Goal: Transaction & Acquisition: Purchase product/service

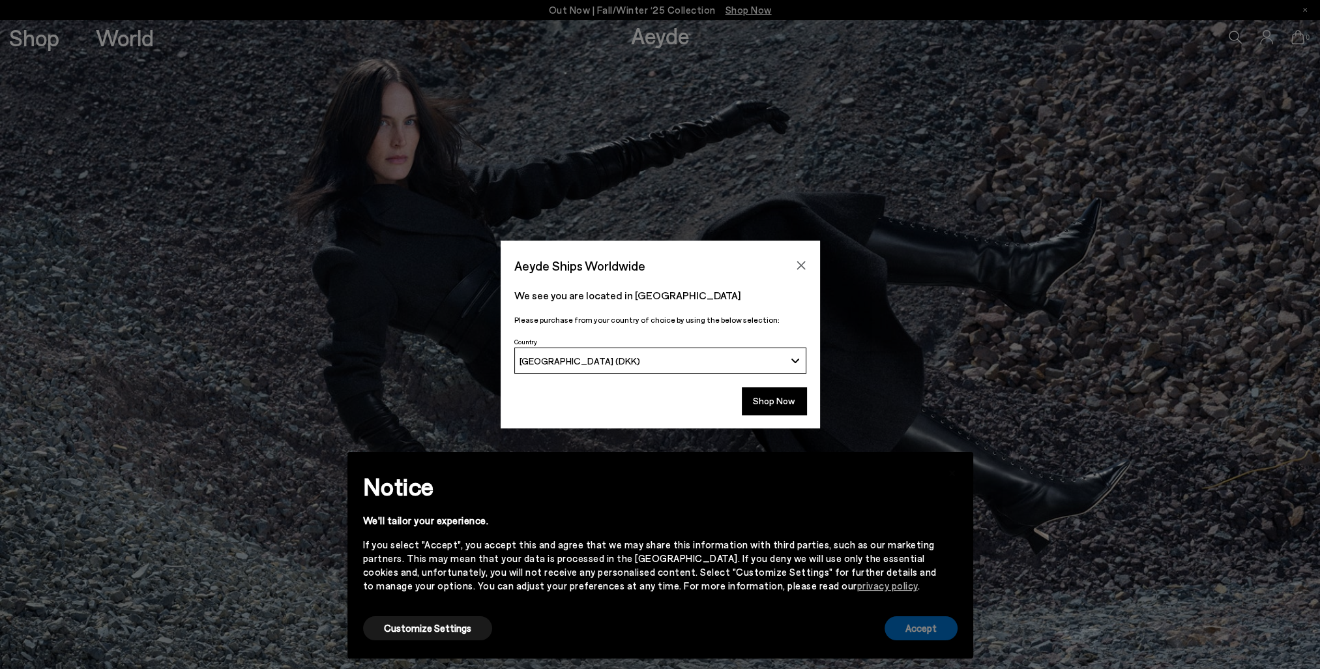
drag, startPoint x: 927, startPoint y: 629, endPoint x: 894, endPoint y: 588, distance: 52.9
click at [927, 629] on button "Accept" at bounding box center [921, 628] width 73 height 24
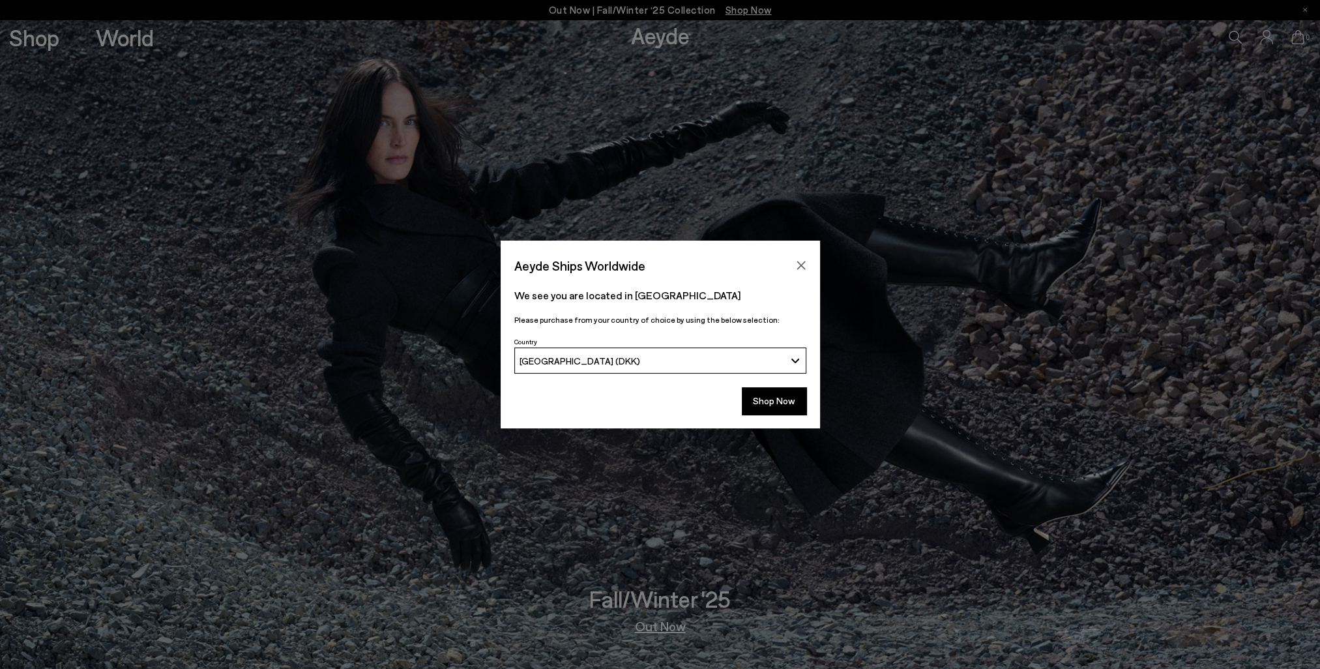
click at [760, 378] on div "Country Danmark (DKK)" at bounding box center [661, 357] width 320 height 47
click at [767, 388] on button "Shop Now" at bounding box center [774, 400] width 65 height 27
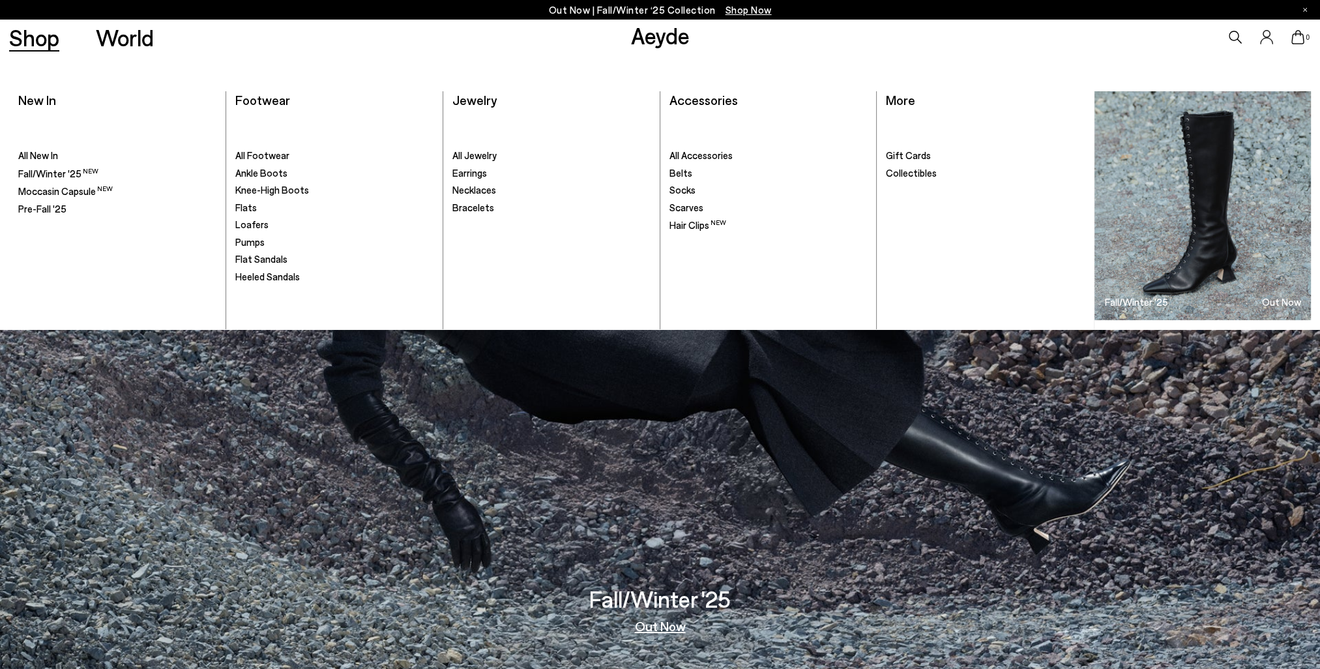
click at [54, 38] on link "Shop" at bounding box center [34, 37] width 50 height 23
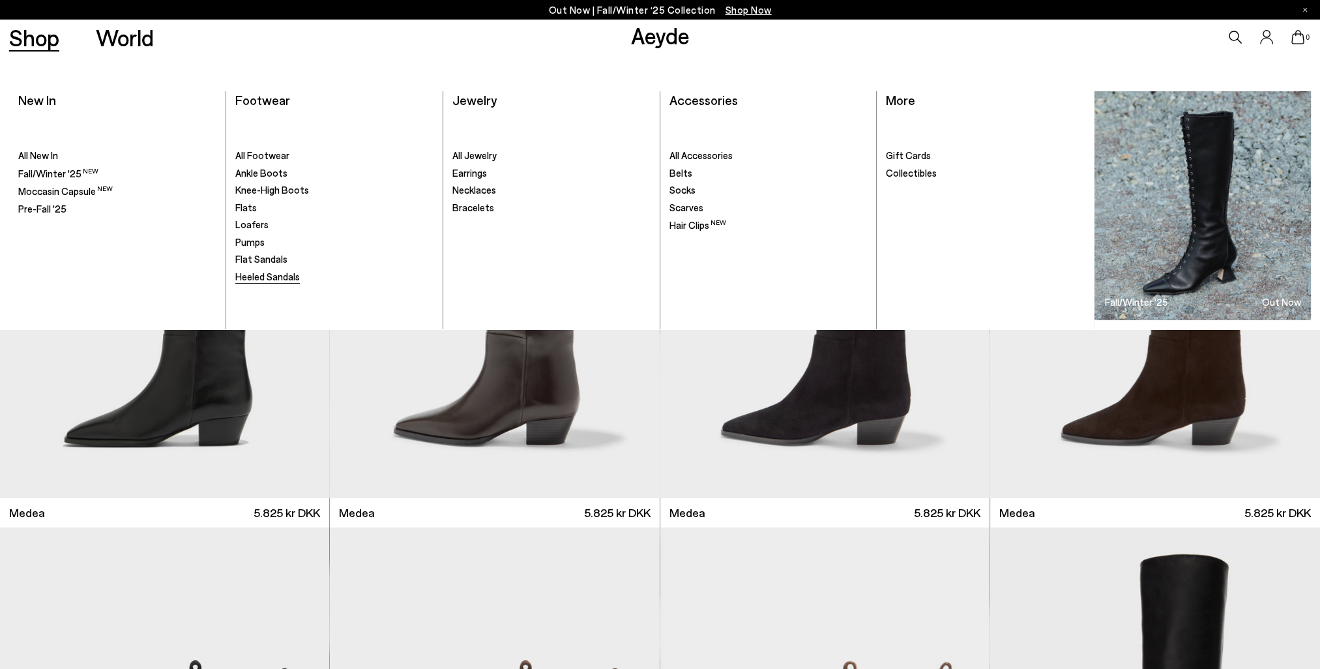
click at [253, 279] on span "Heeled Sandals" at bounding box center [267, 277] width 65 height 12
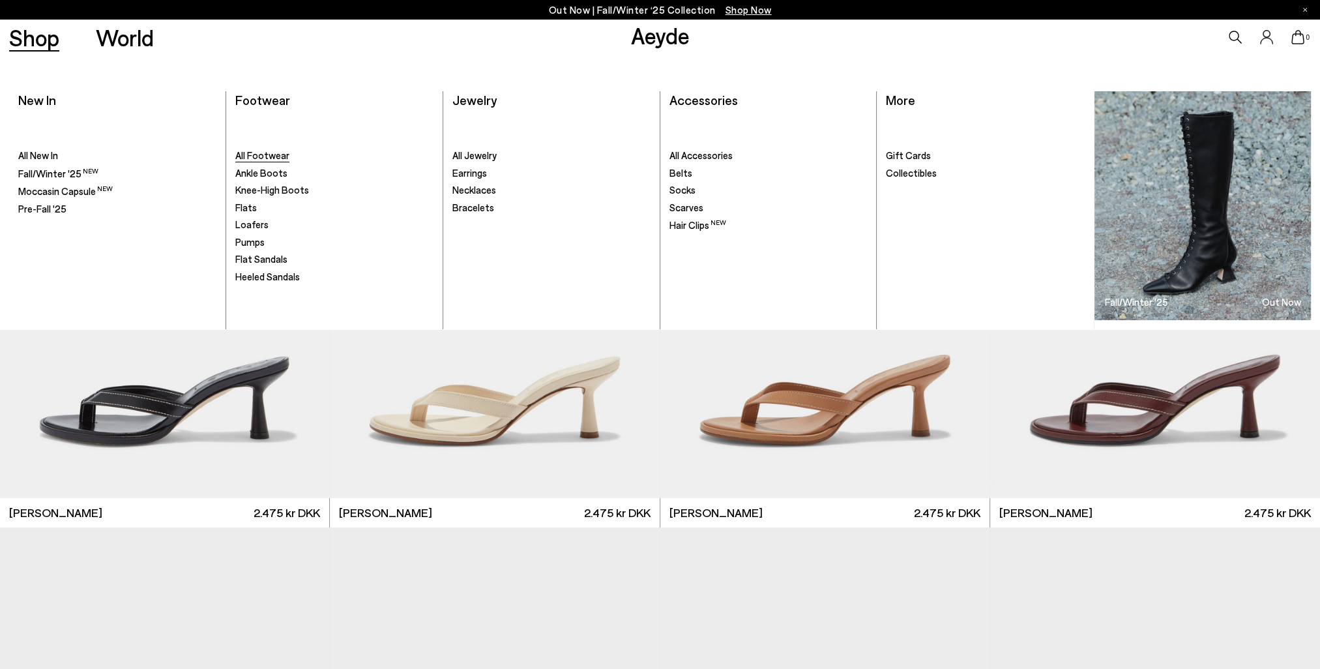
click at [250, 156] on span "All Footwear" at bounding box center [262, 155] width 54 height 12
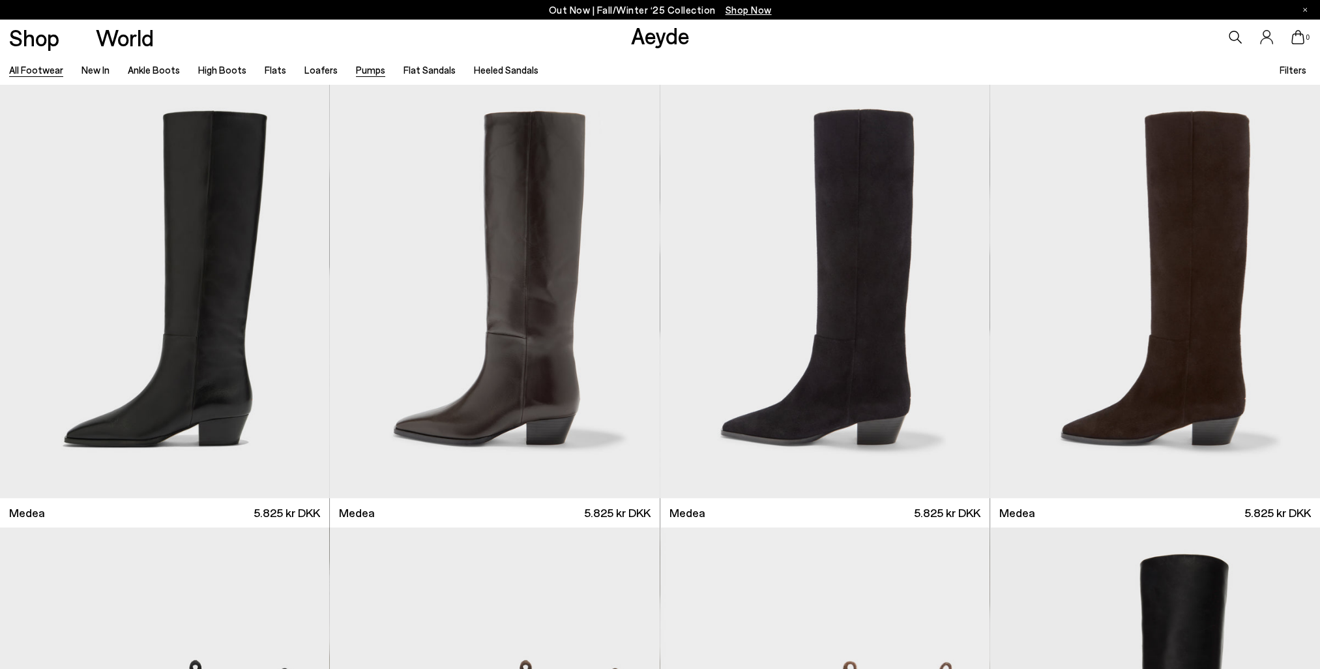
click at [357, 74] on link "Pumps" at bounding box center [370, 70] width 29 height 12
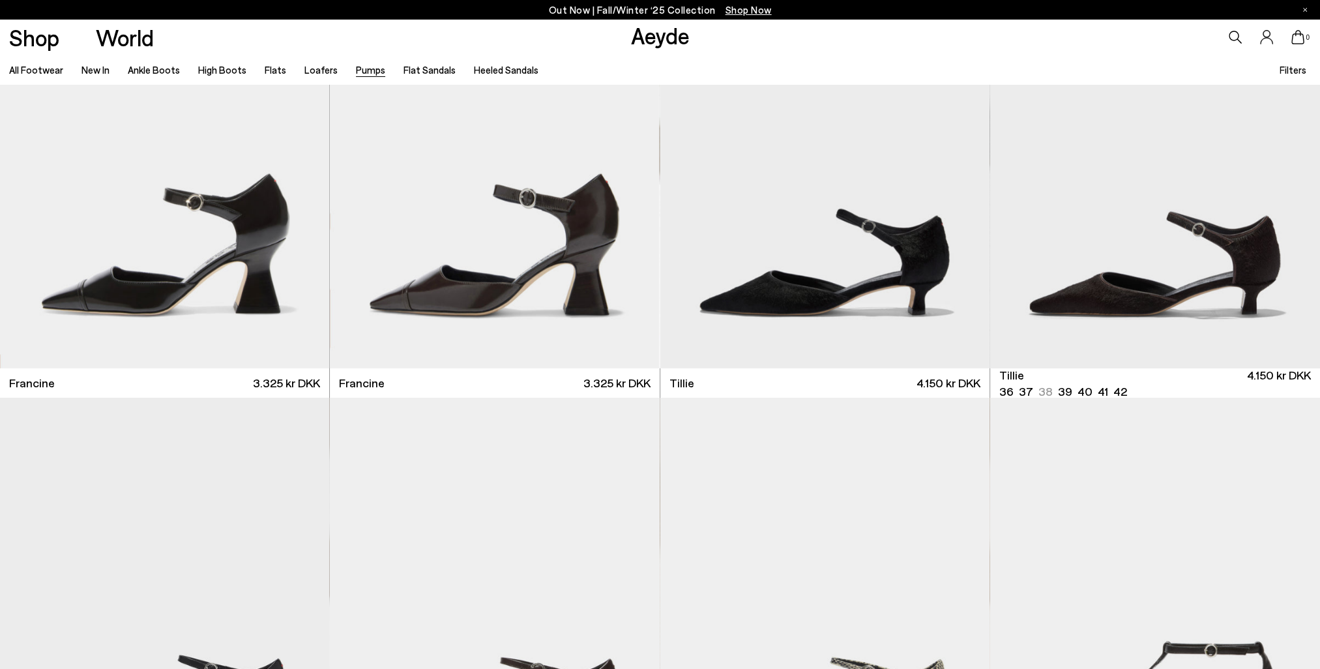
scroll to position [130, 0]
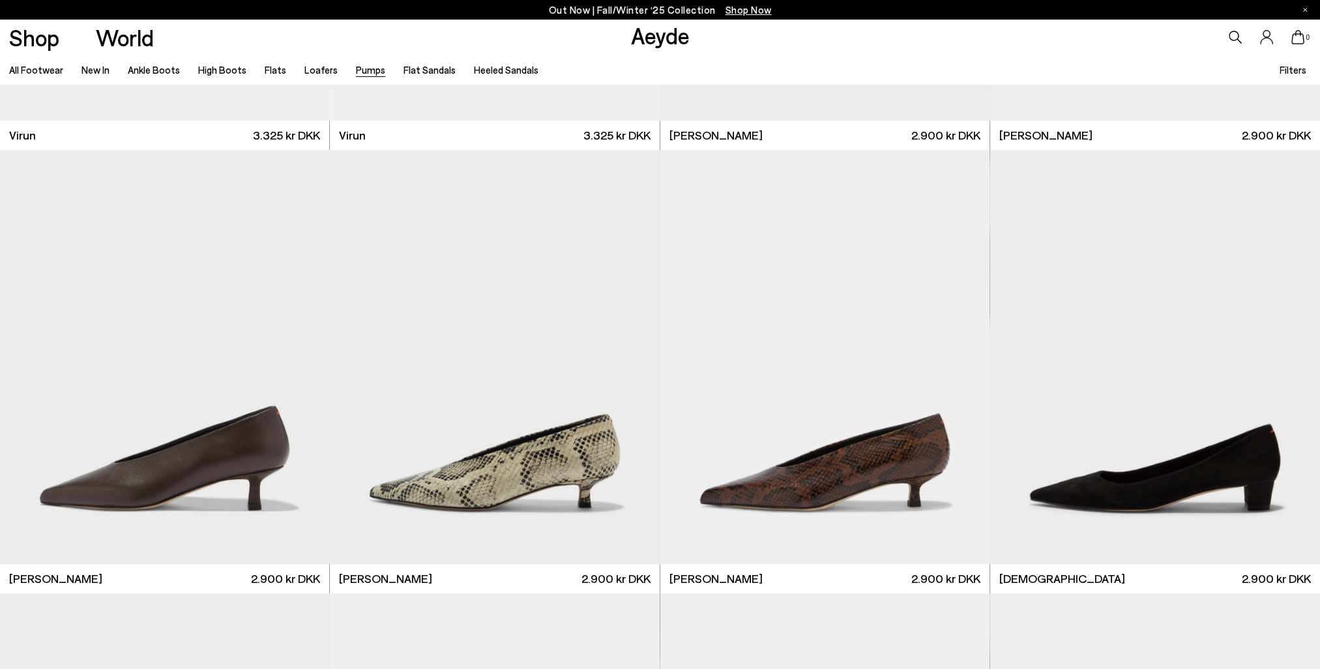
scroll to position [2131, 0]
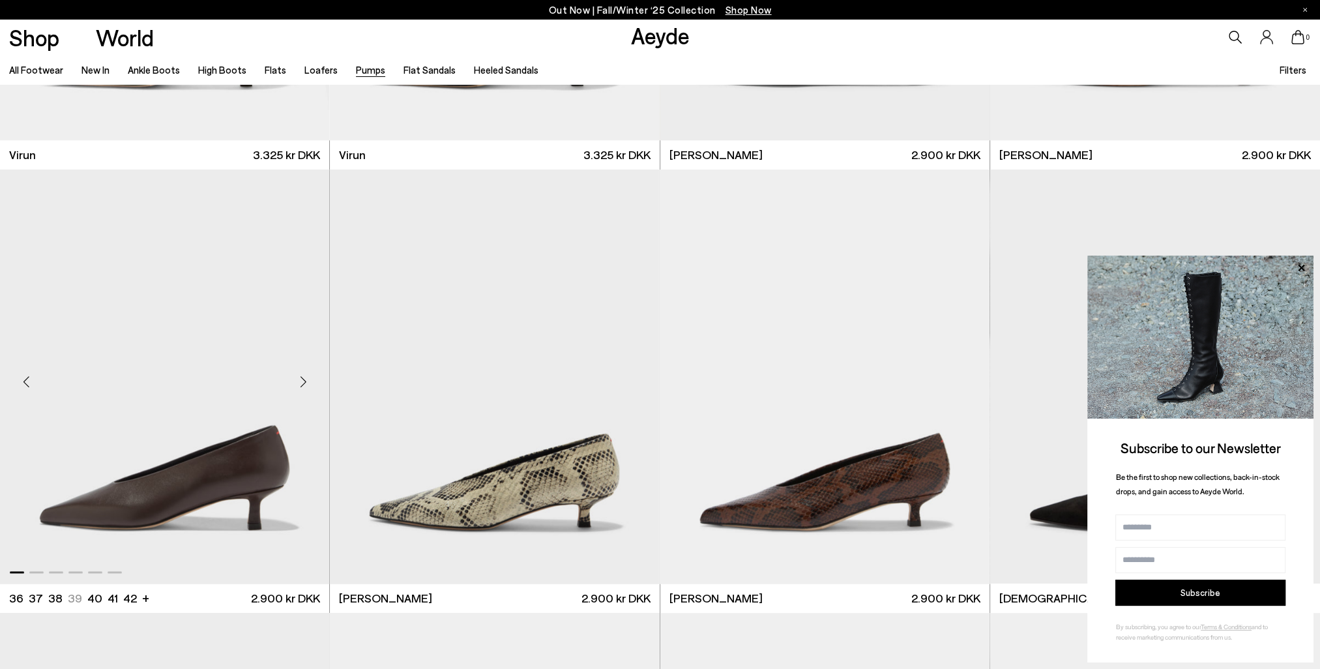
click at [220, 445] on img "1 / 6" at bounding box center [164, 377] width 329 height 414
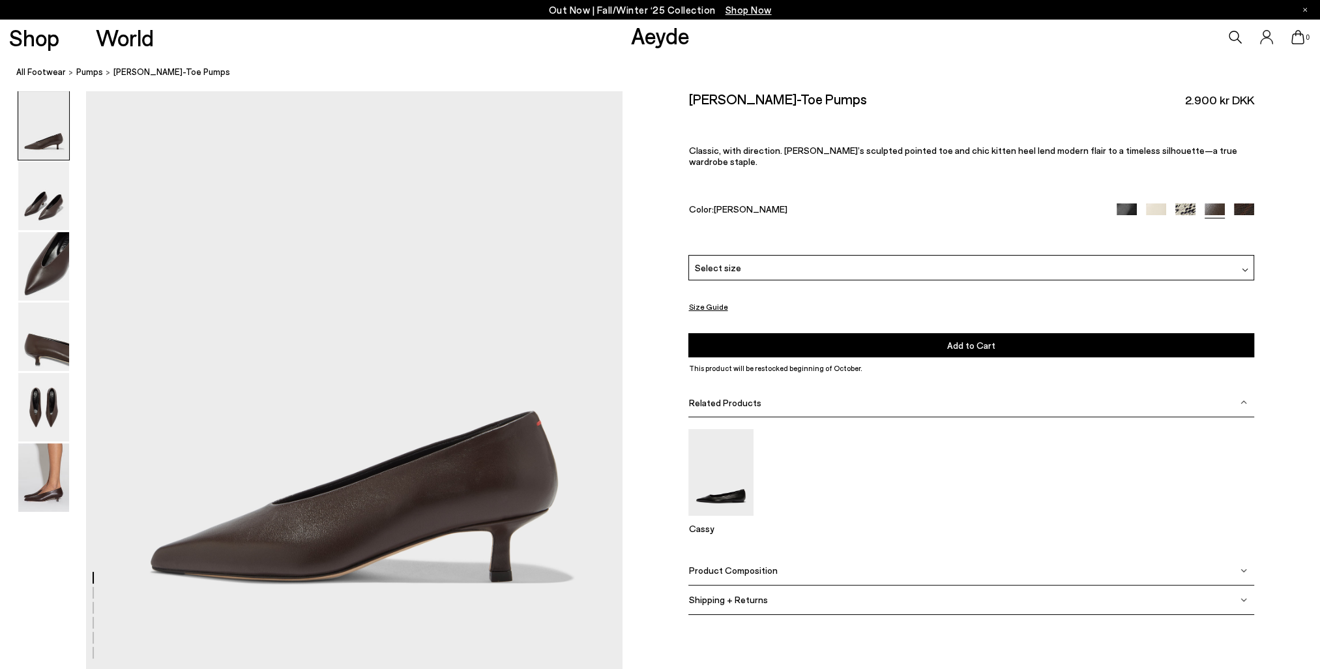
click at [1247, 203] on img at bounding box center [1244, 213] width 20 height 20
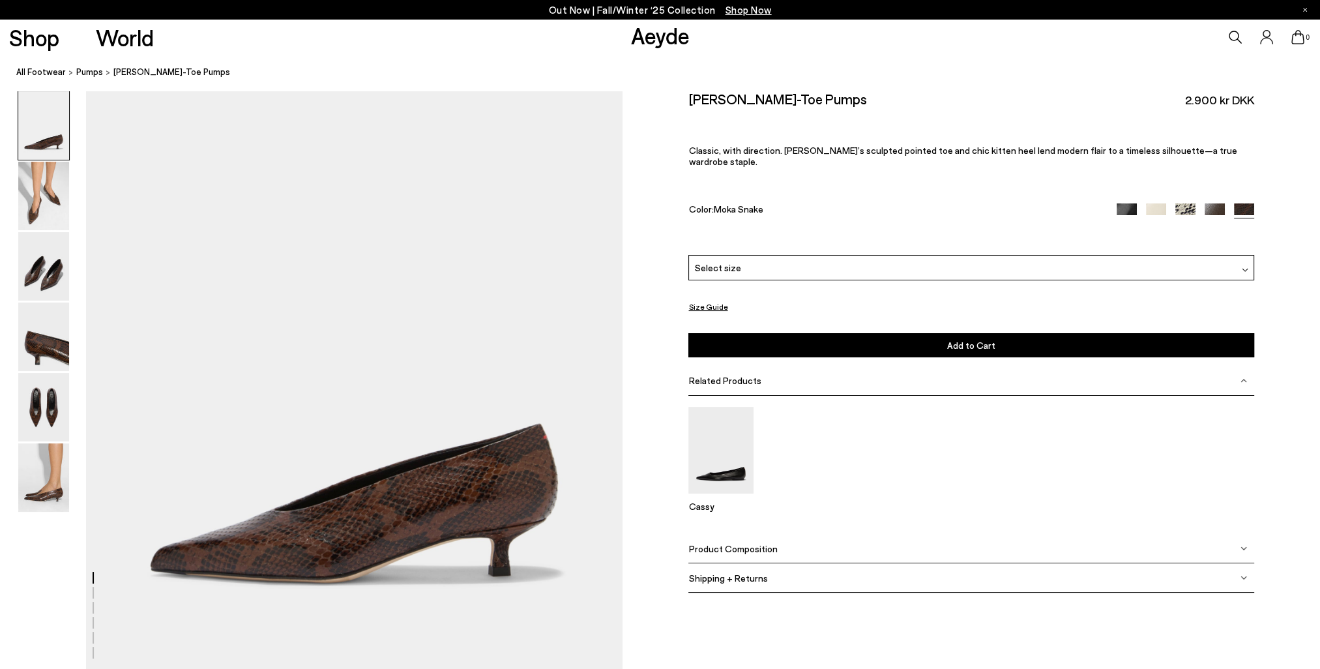
click at [1128, 203] on img at bounding box center [1127, 213] width 20 height 20
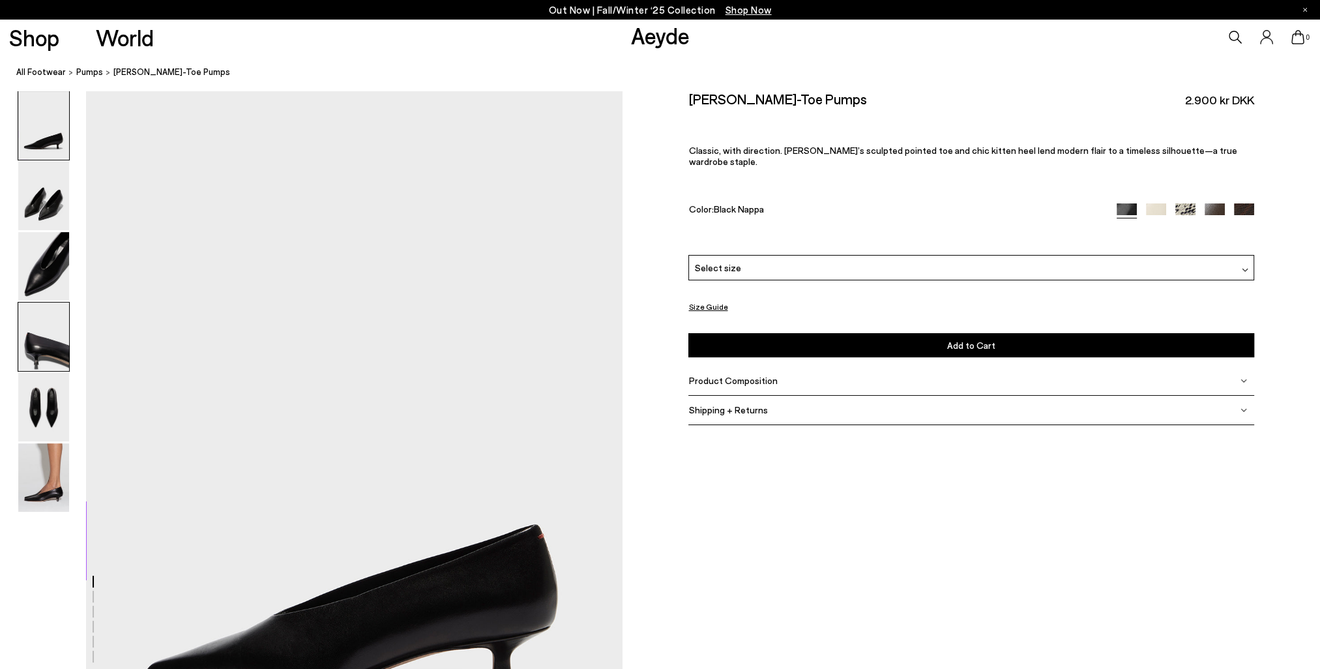
click at [50, 343] on img at bounding box center [43, 337] width 51 height 68
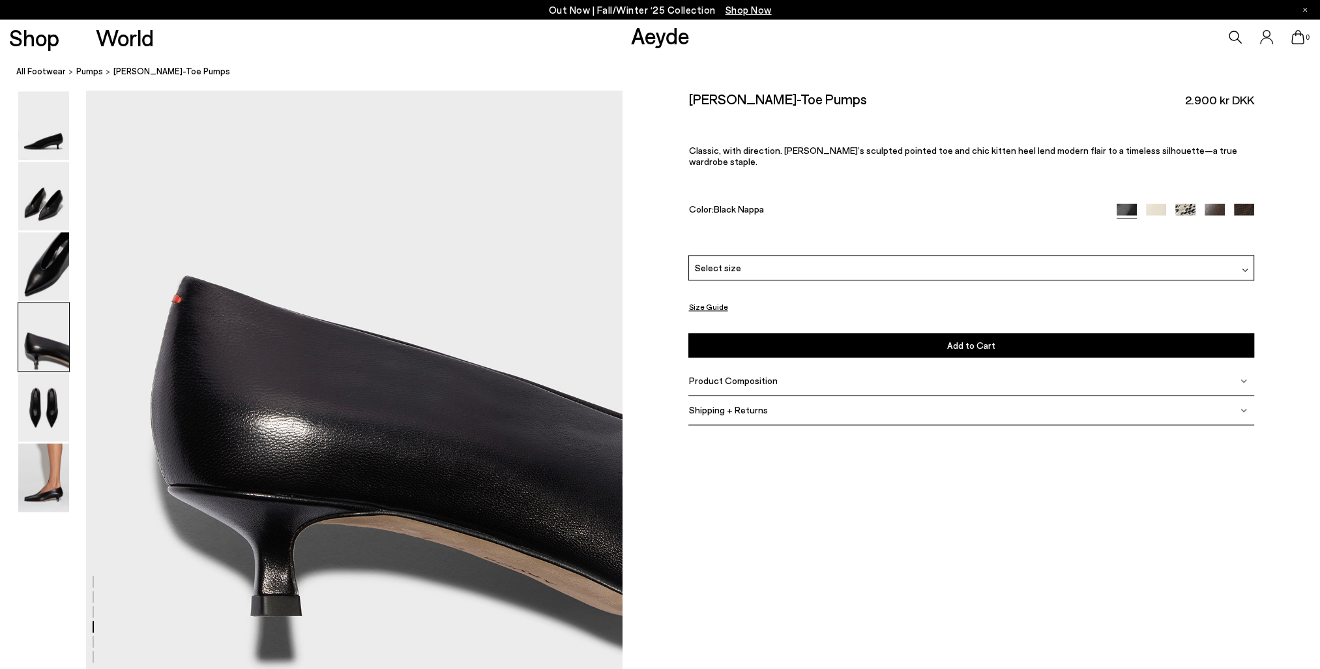
scroll to position [2284, 0]
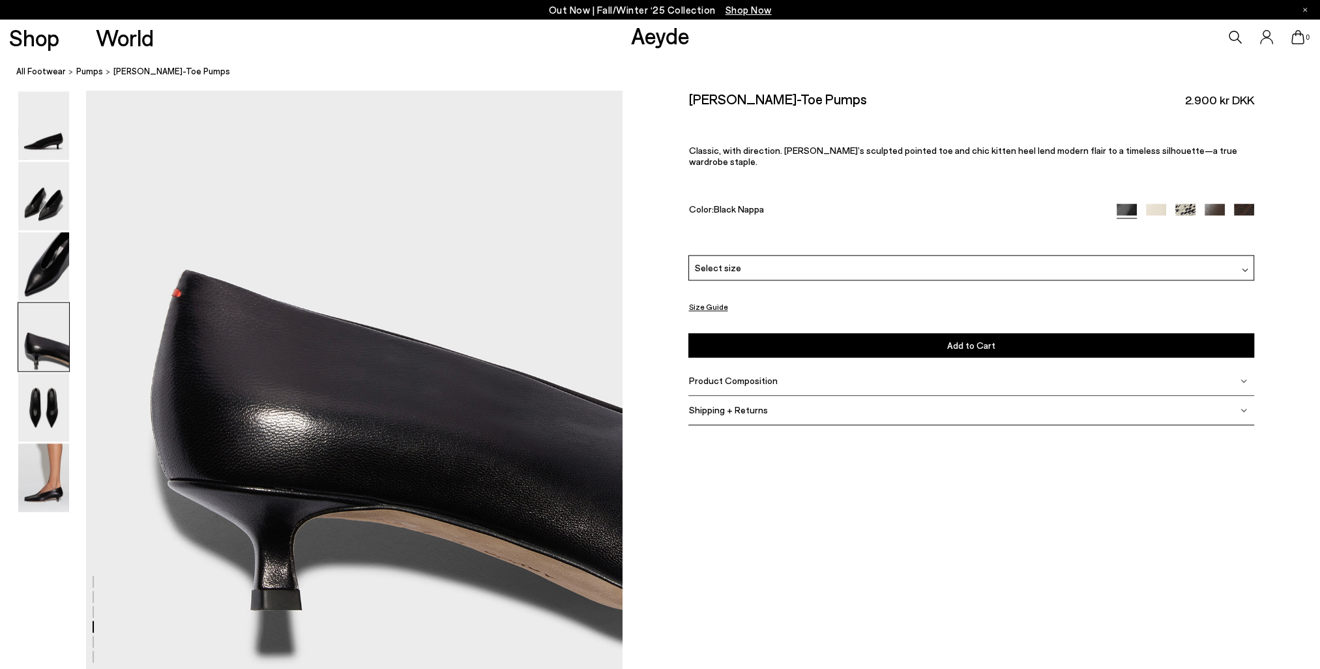
click at [1147, 203] on img at bounding box center [1156, 213] width 20 height 20
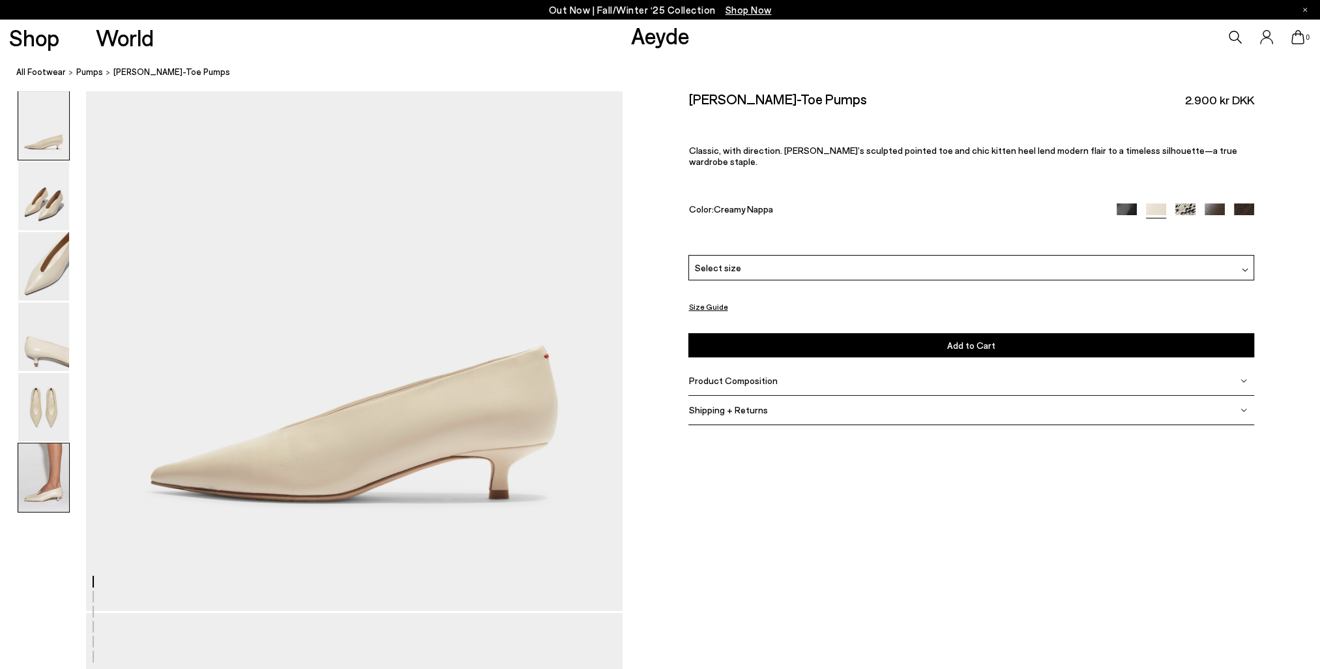
click at [39, 454] on img at bounding box center [43, 477] width 51 height 68
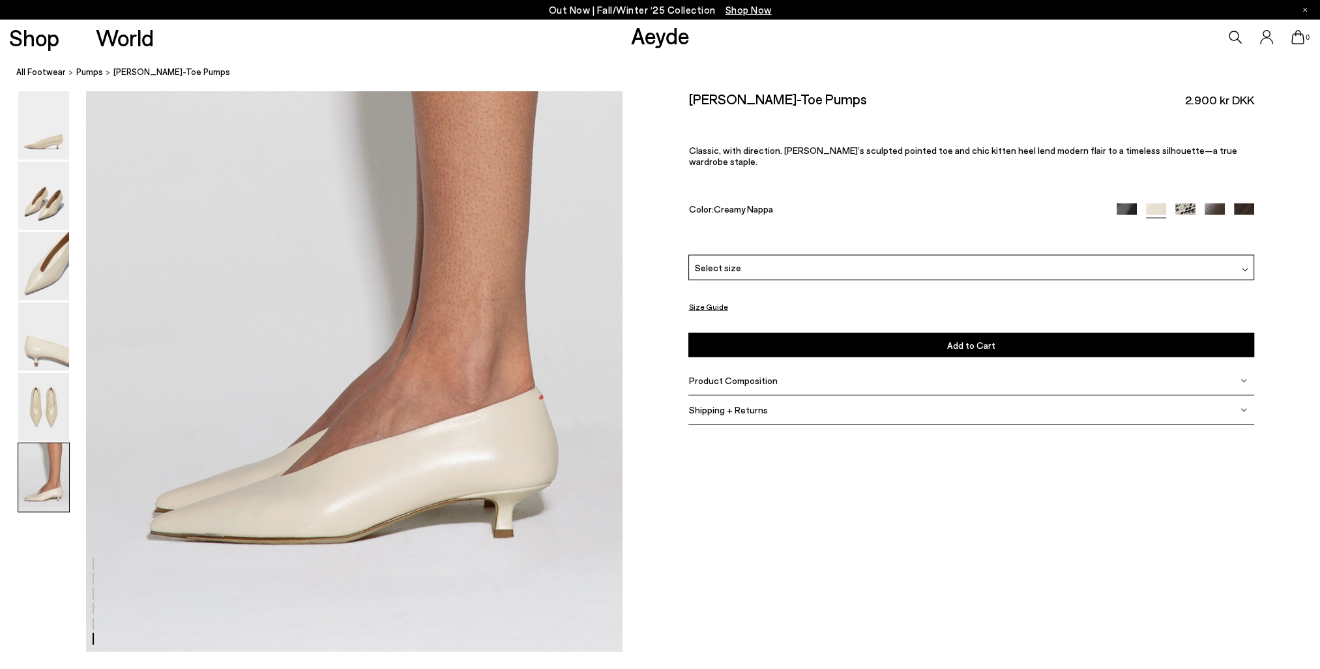
scroll to position [3744, 0]
click at [1182, 203] on img at bounding box center [1186, 213] width 20 height 20
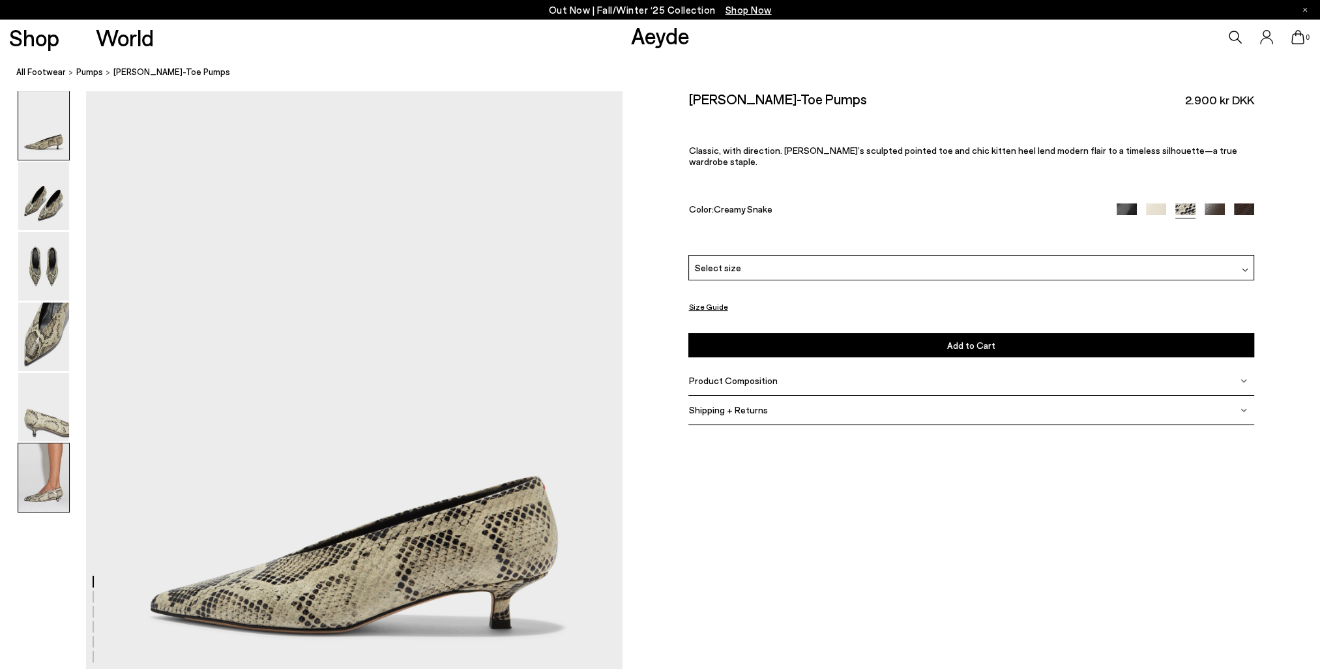
click at [59, 487] on img at bounding box center [43, 477] width 51 height 68
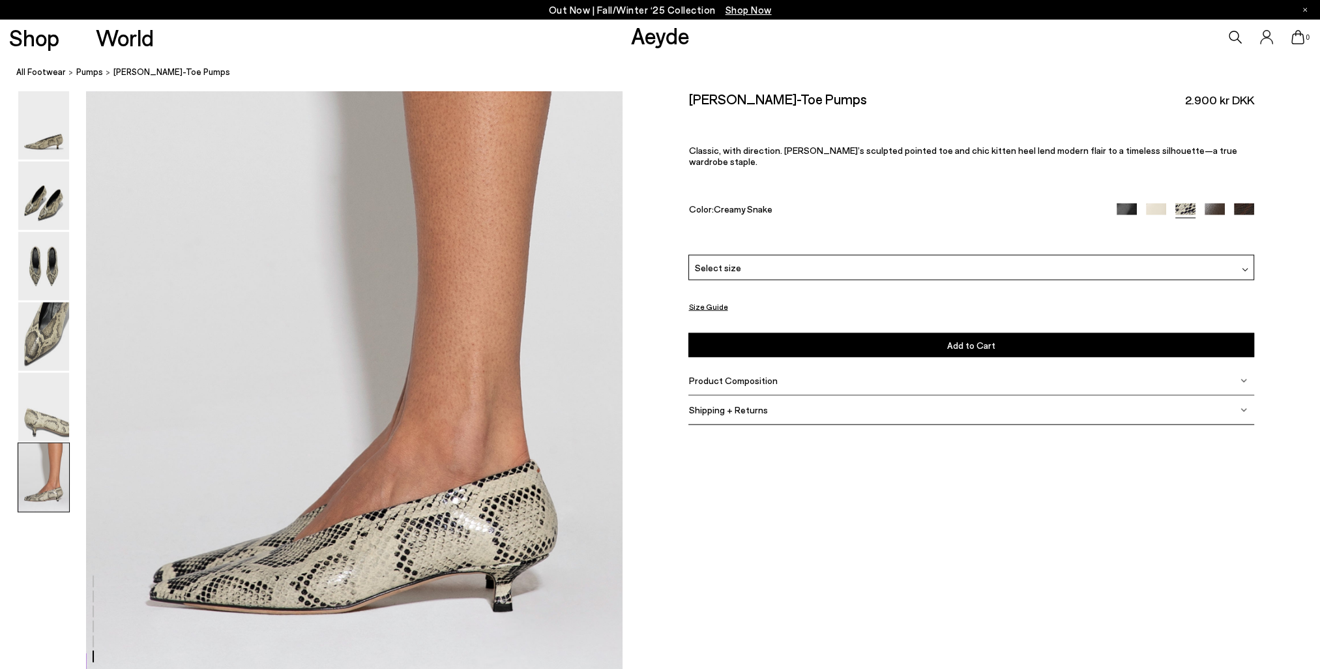
scroll to position [3678, 0]
